Goal: Information Seeking & Learning: Learn about a topic

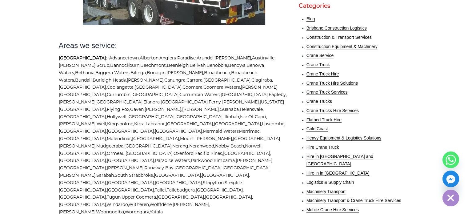
scroll to position [184, 0]
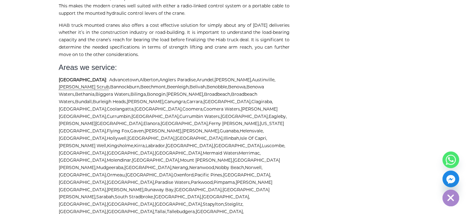
scroll to position [769, 0]
